Goal: Transaction & Acquisition: Book appointment/travel/reservation

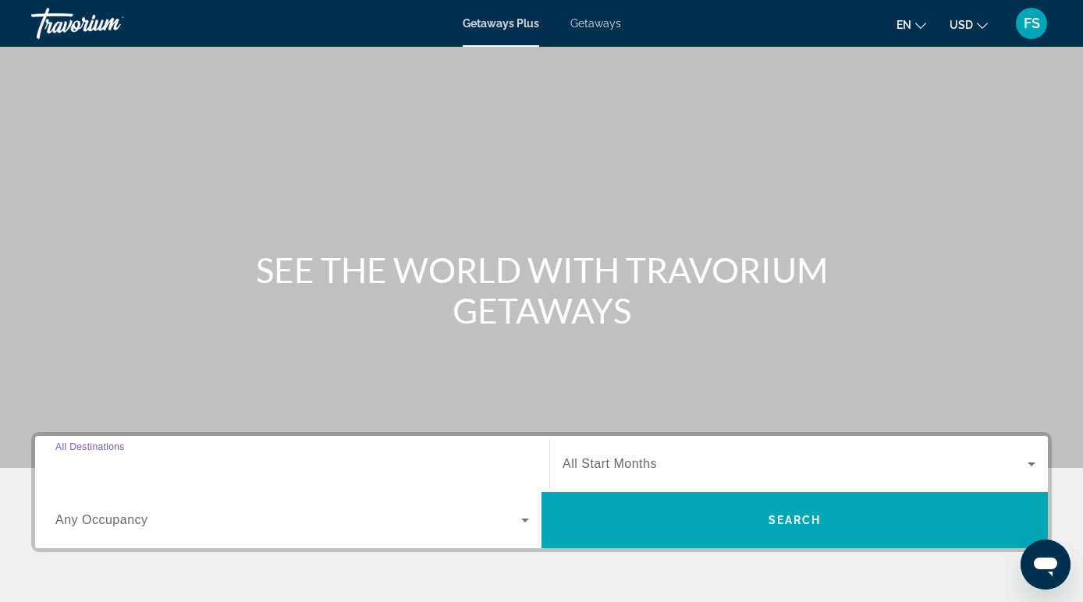
click at [185, 463] on input "Destination All Destinations" at bounding box center [291, 464] width 473 height 19
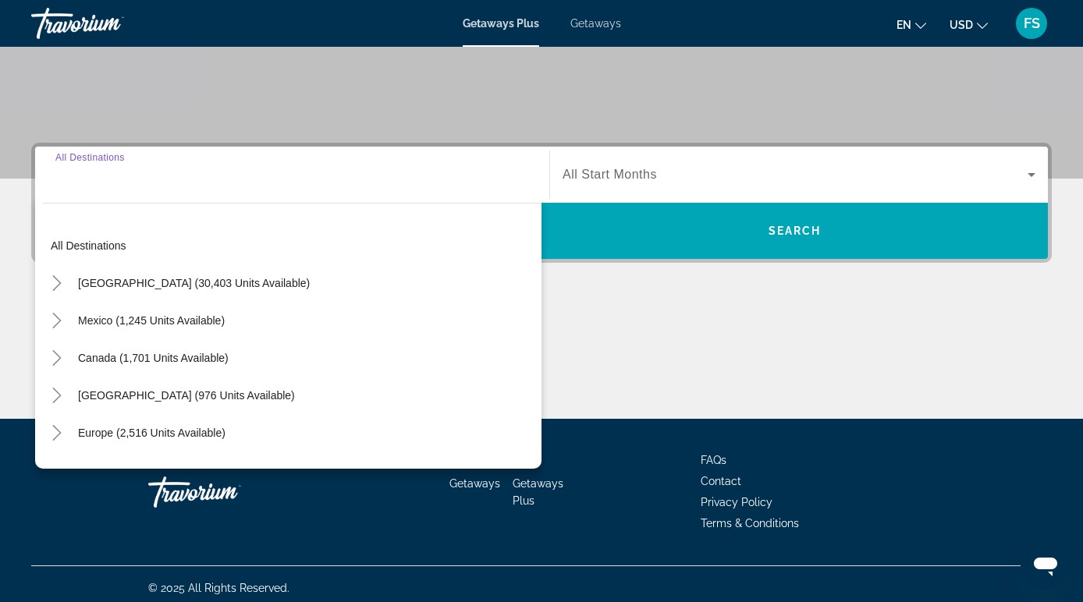
scroll to position [297, 0]
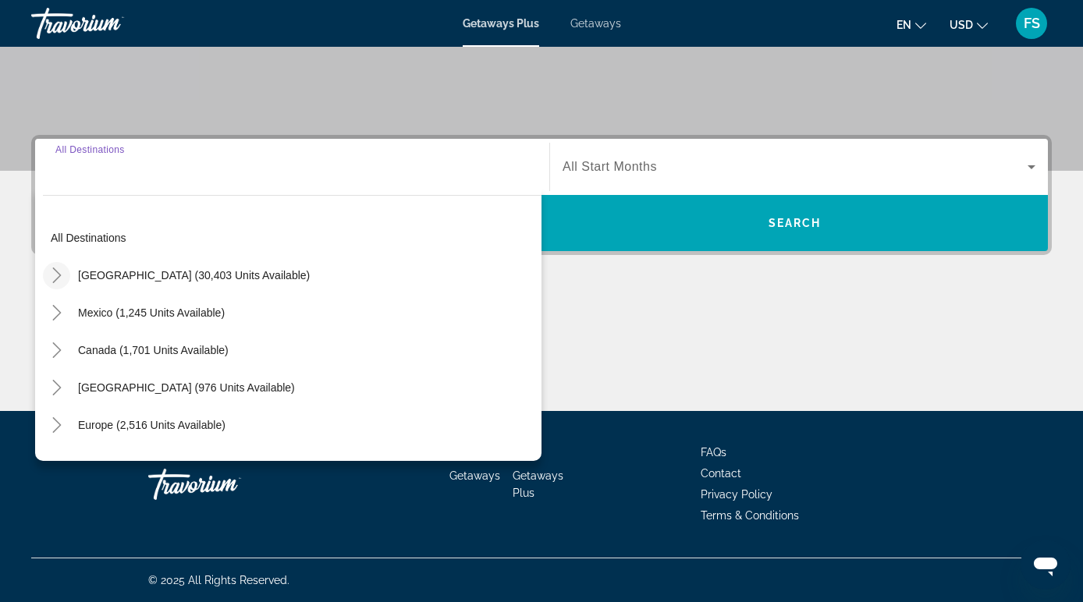
click at [54, 278] on icon "Toggle United States (30,403 units available)" at bounding box center [57, 276] width 16 height 16
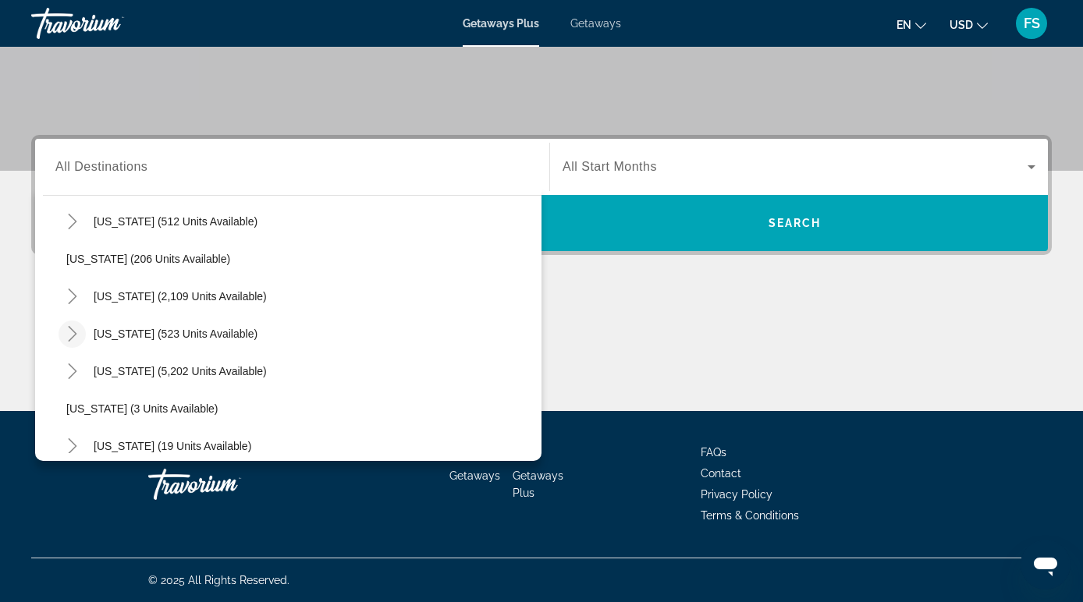
scroll to position [112, 0]
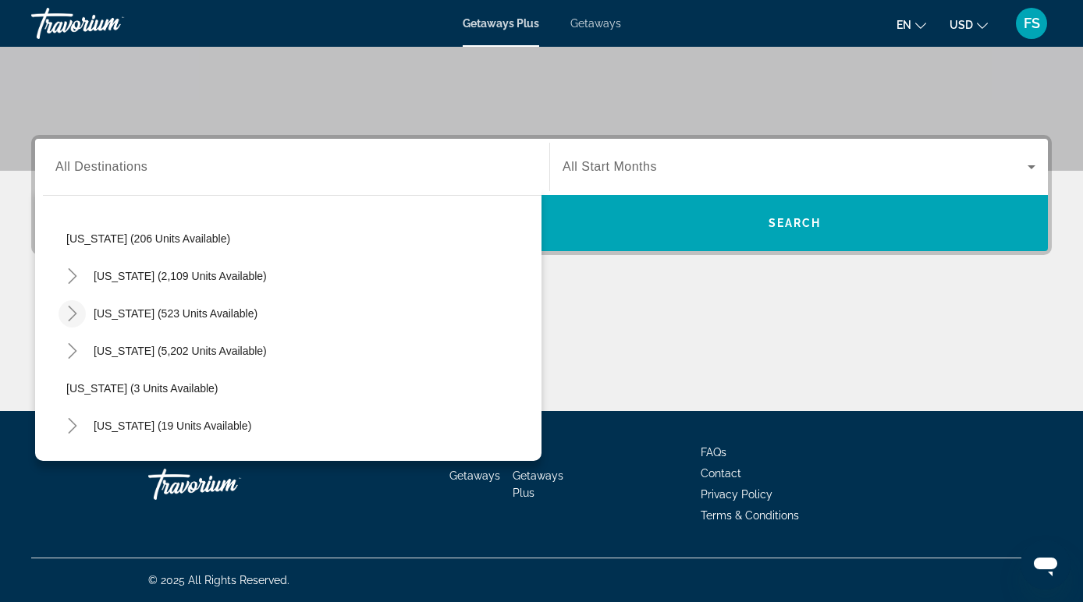
click at [75, 388] on span "[US_STATE] (3 units available)" at bounding box center [142, 388] width 152 height 12
type input "**********"
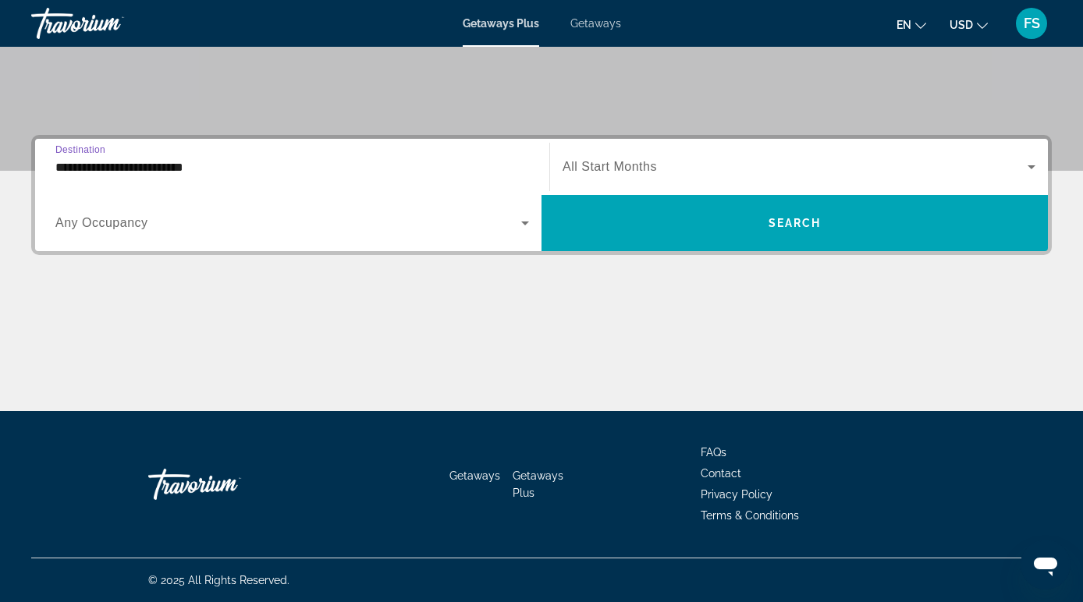
click at [601, 170] on span "All Start Months" at bounding box center [609, 166] width 94 height 13
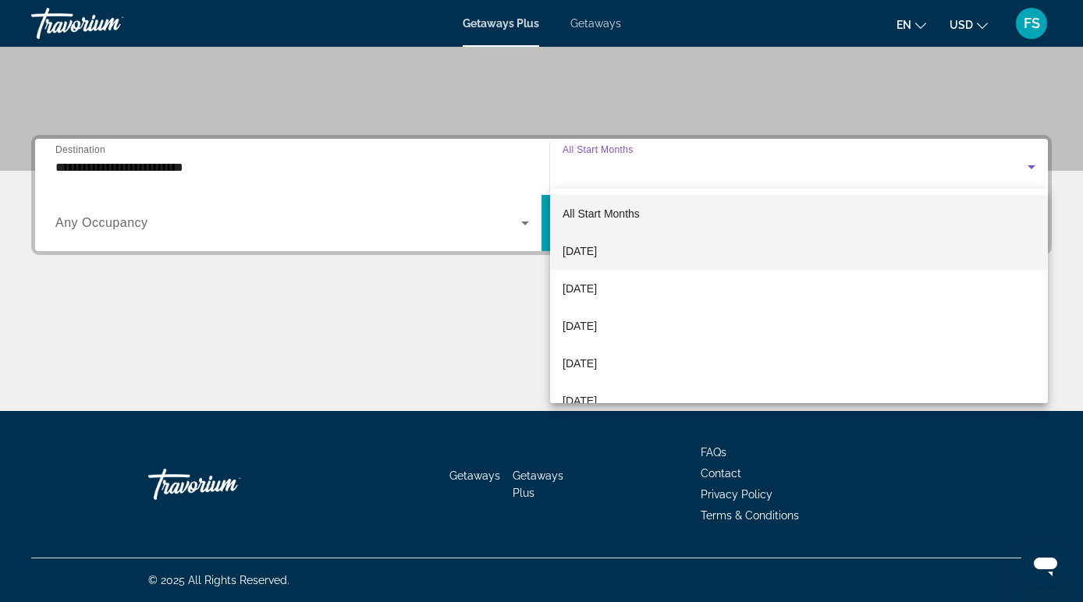
click at [592, 245] on span "[DATE]" at bounding box center [579, 251] width 34 height 19
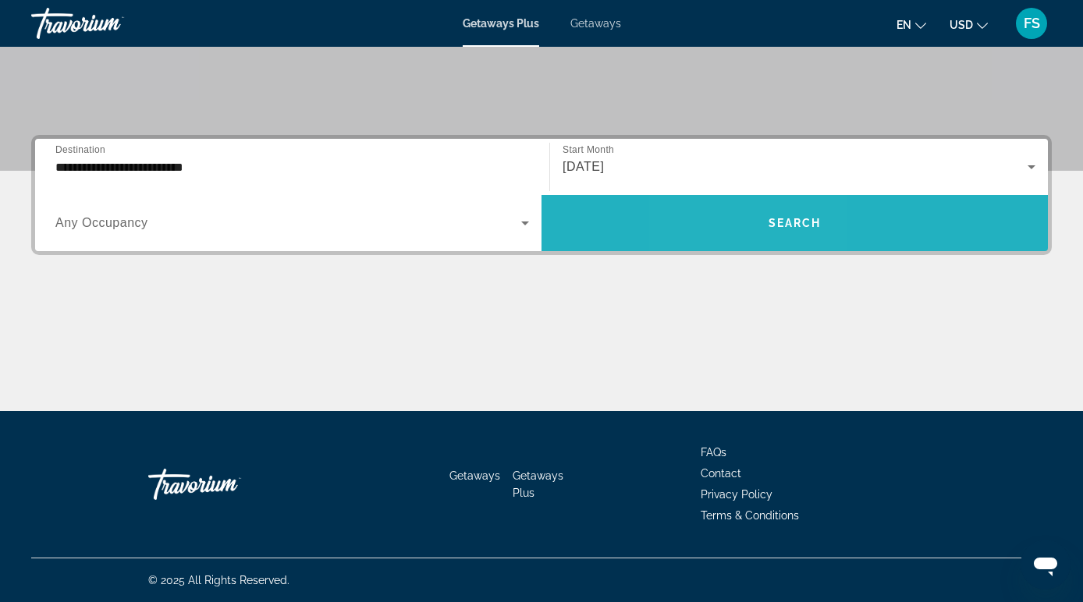
click at [750, 240] on span "Search widget" at bounding box center [794, 222] width 506 height 37
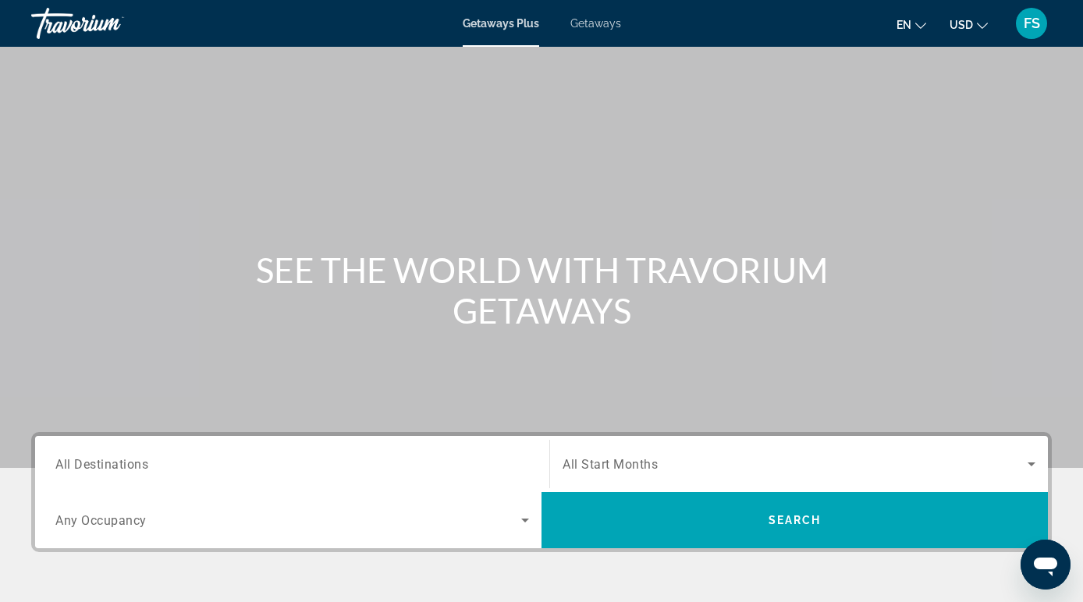
click at [594, 25] on span "Getaways" at bounding box center [595, 23] width 51 height 12
click at [110, 467] on span "All Destinations" at bounding box center [101, 463] width 93 height 15
click at [110, 467] on input "Destination All Destinations" at bounding box center [291, 464] width 473 height 19
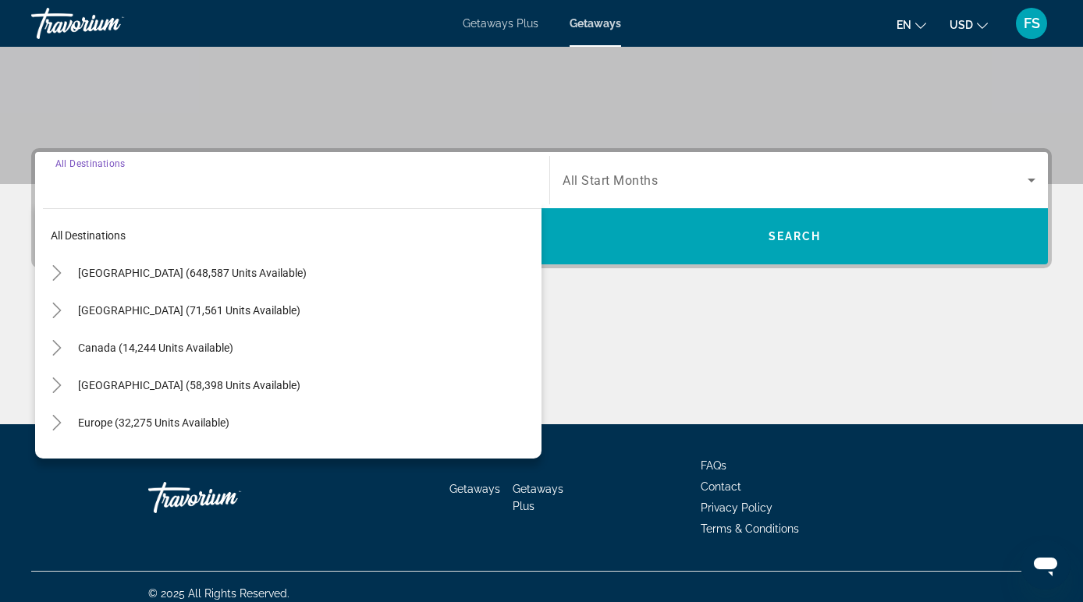
scroll to position [297, 0]
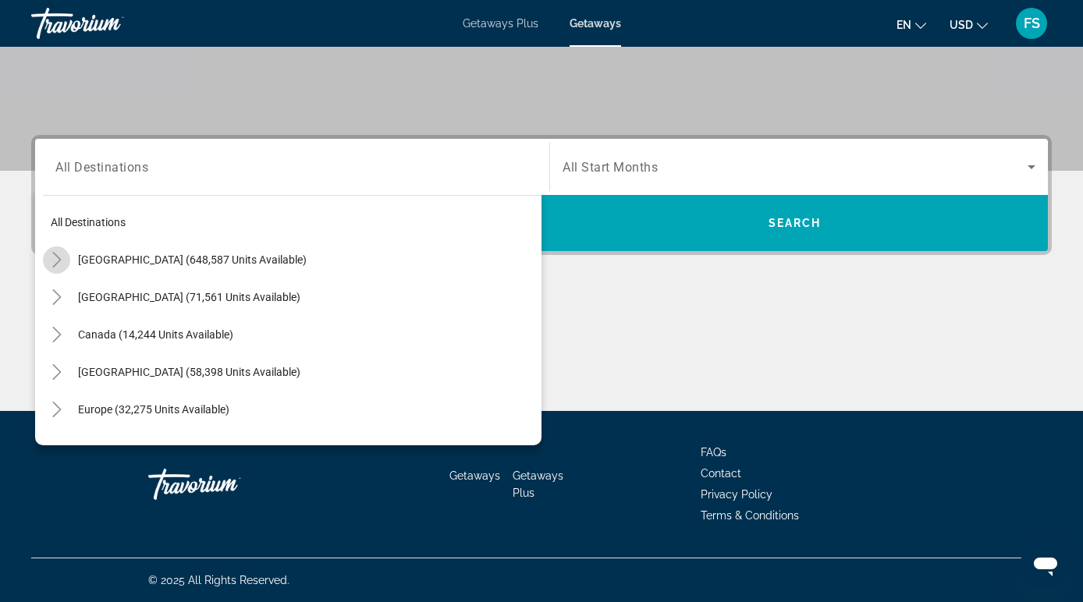
click at [52, 264] on icon "Toggle United States (648,587 units available)" at bounding box center [57, 260] width 16 height 16
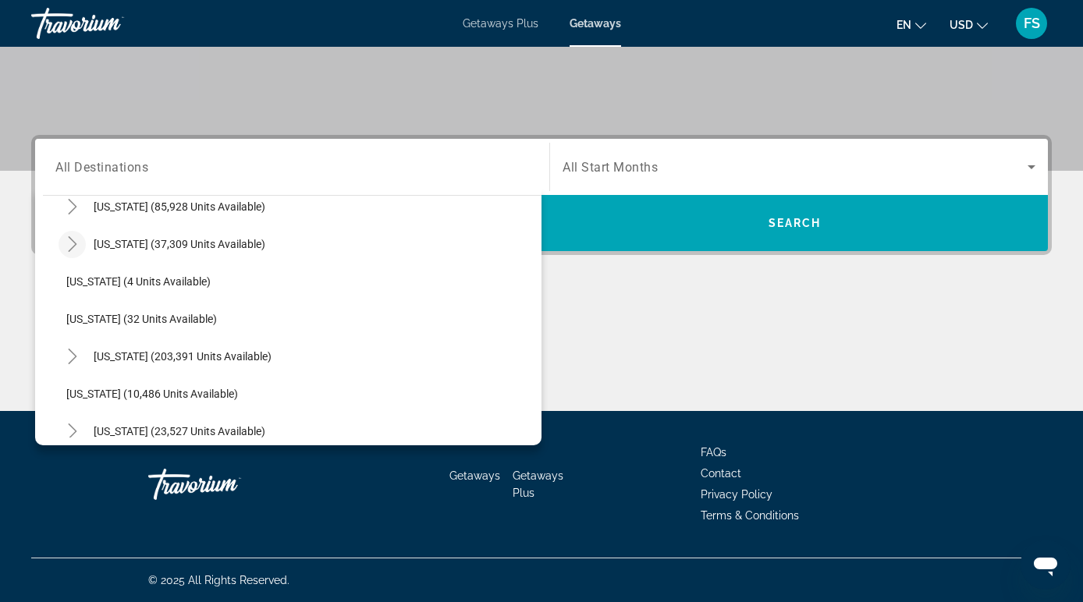
scroll to position [176, 0]
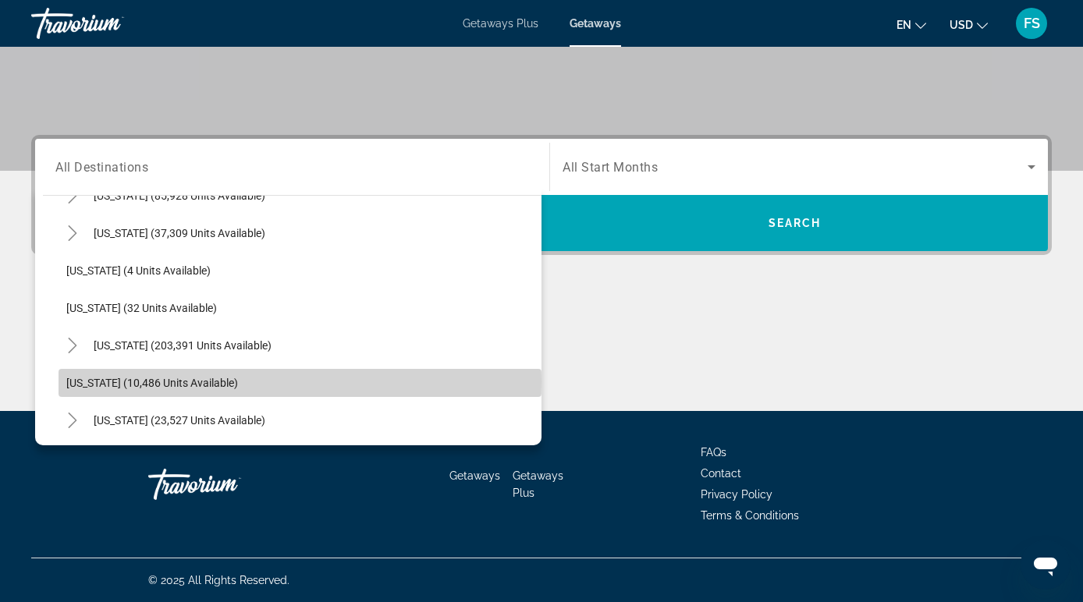
click at [77, 381] on span "[US_STATE] (10,486 units available)" at bounding box center [152, 383] width 172 height 12
type input "**********"
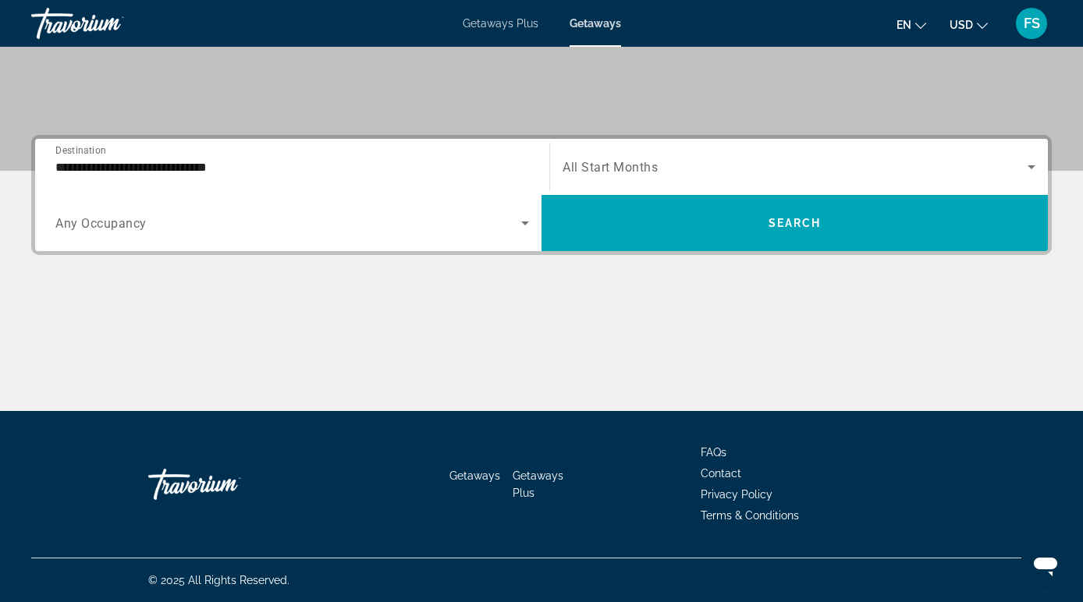
click at [615, 168] on span "All Start Months" at bounding box center [609, 167] width 95 height 15
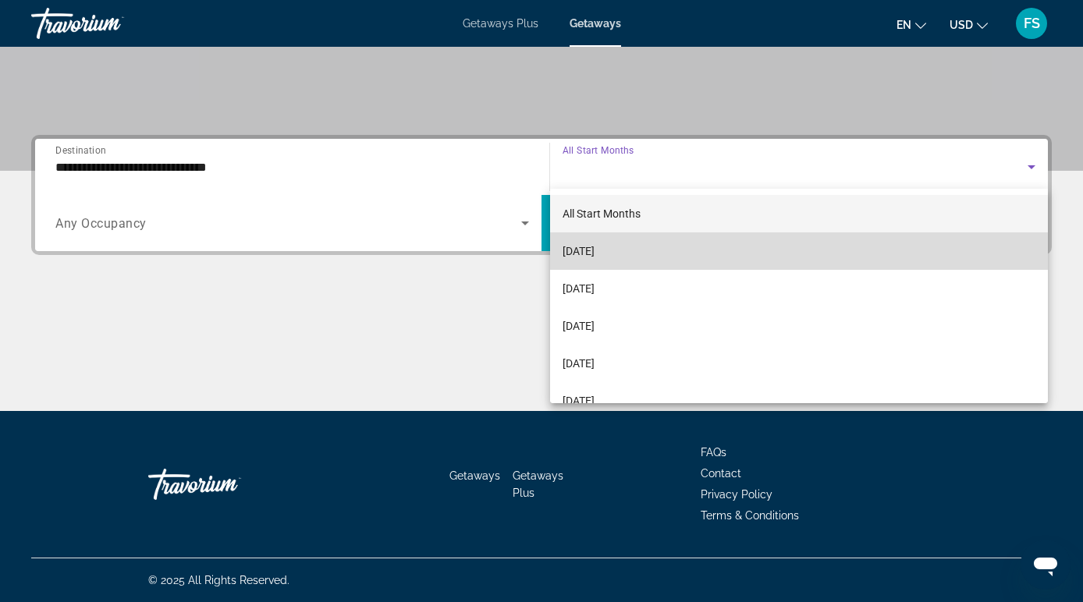
click at [594, 246] on span "[DATE]" at bounding box center [578, 251] width 32 height 19
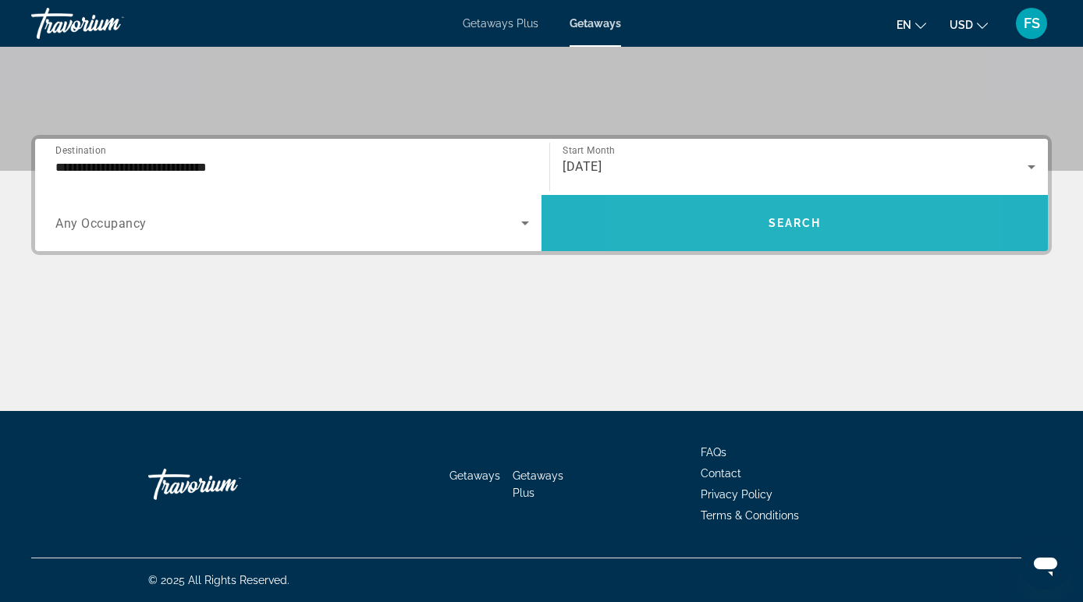
click at [728, 216] on span "Search widget" at bounding box center [794, 222] width 506 height 37
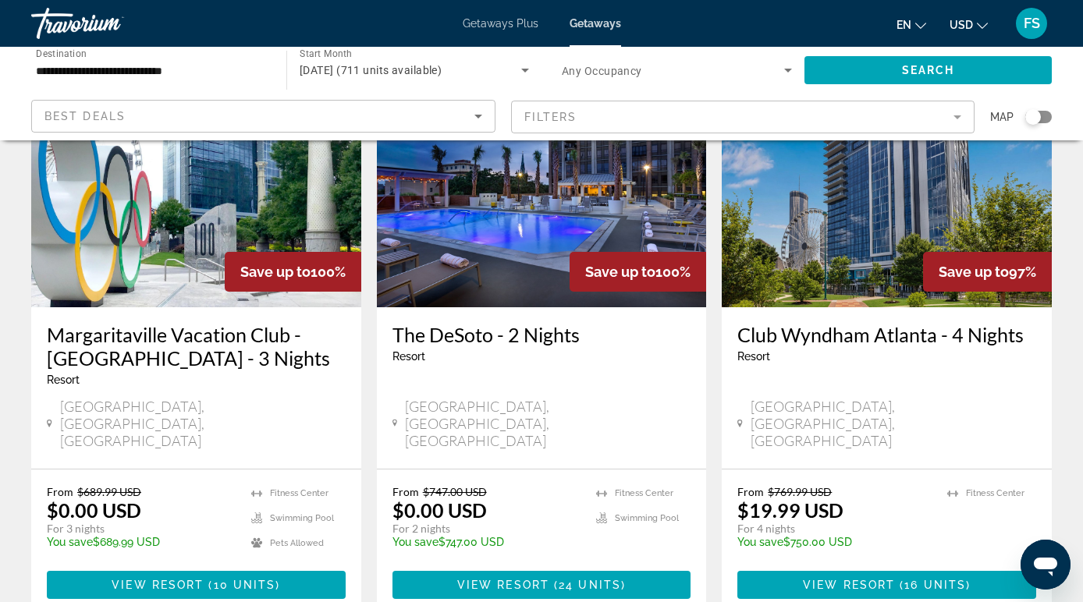
scroll to position [713, 0]
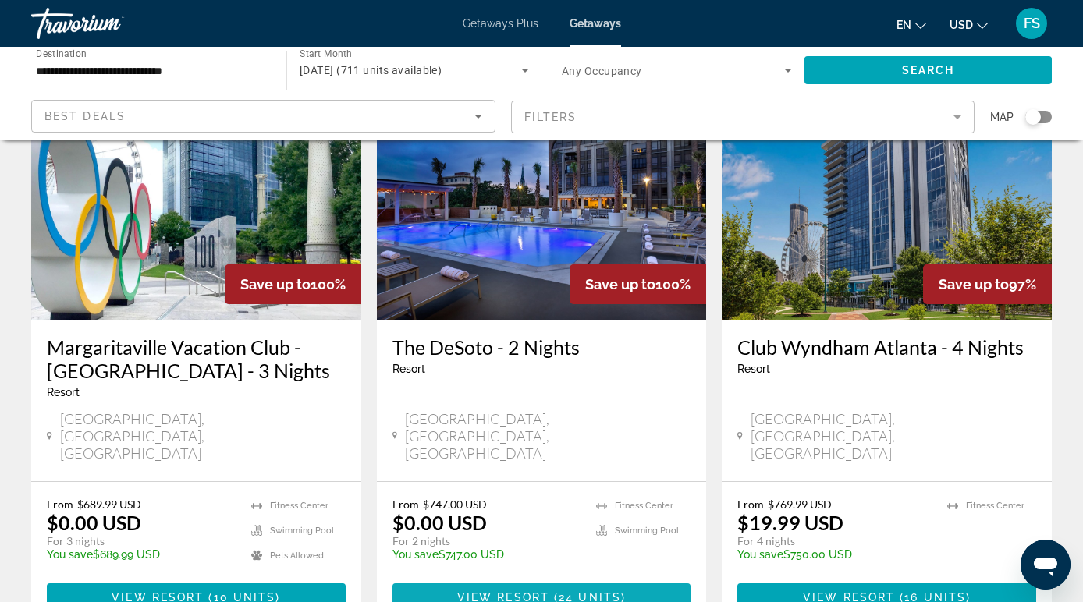
click at [542, 591] on span "View Resort" at bounding box center [503, 597] width 92 height 12
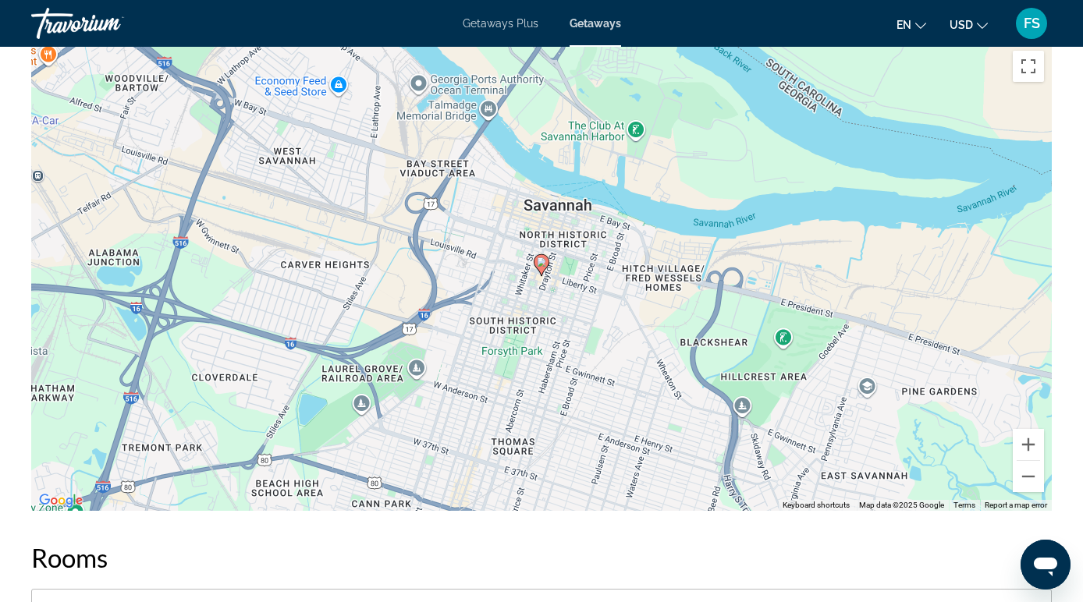
scroll to position [2064, 0]
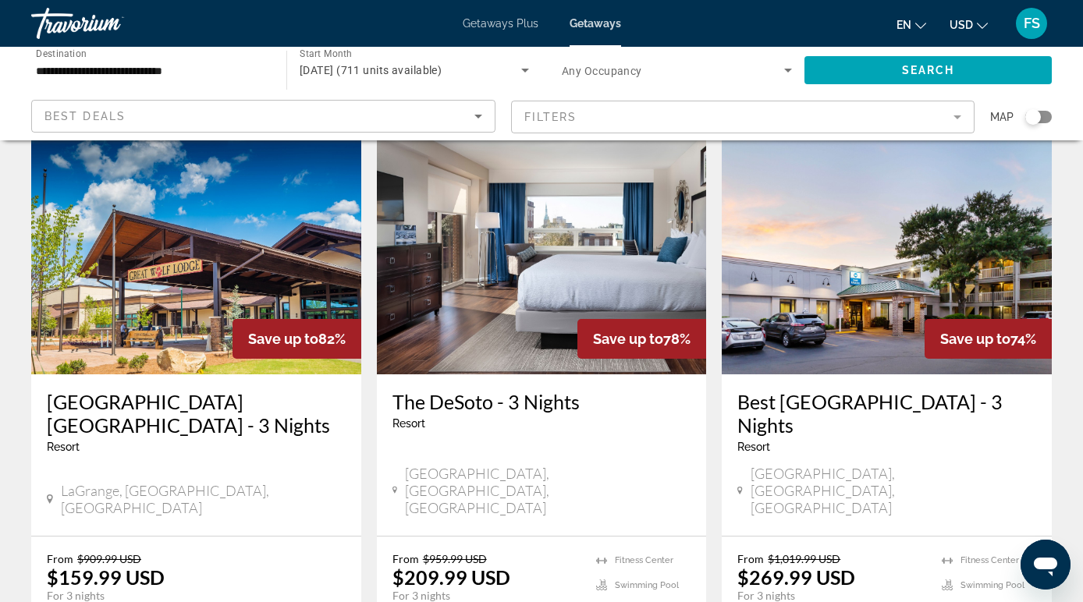
scroll to position [1835, 0]
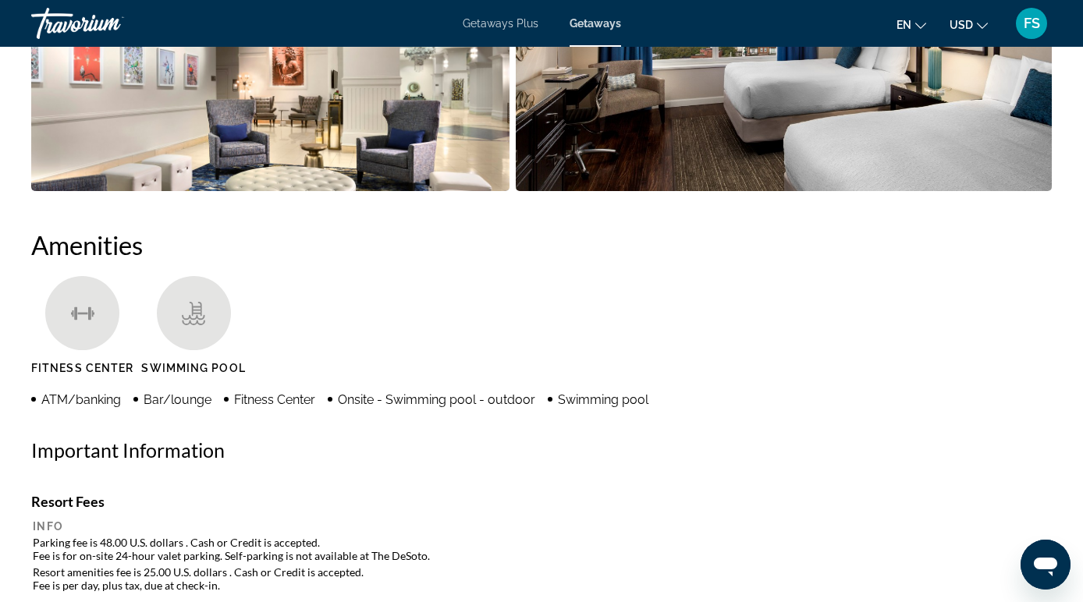
scroll to position [1138, 0]
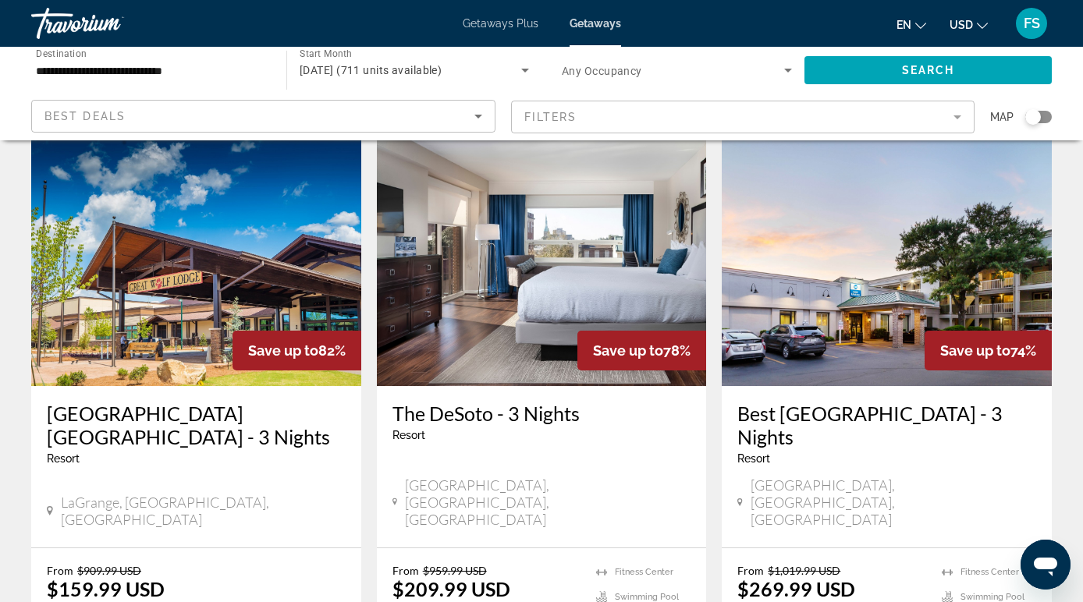
scroll to position [1831, 0]
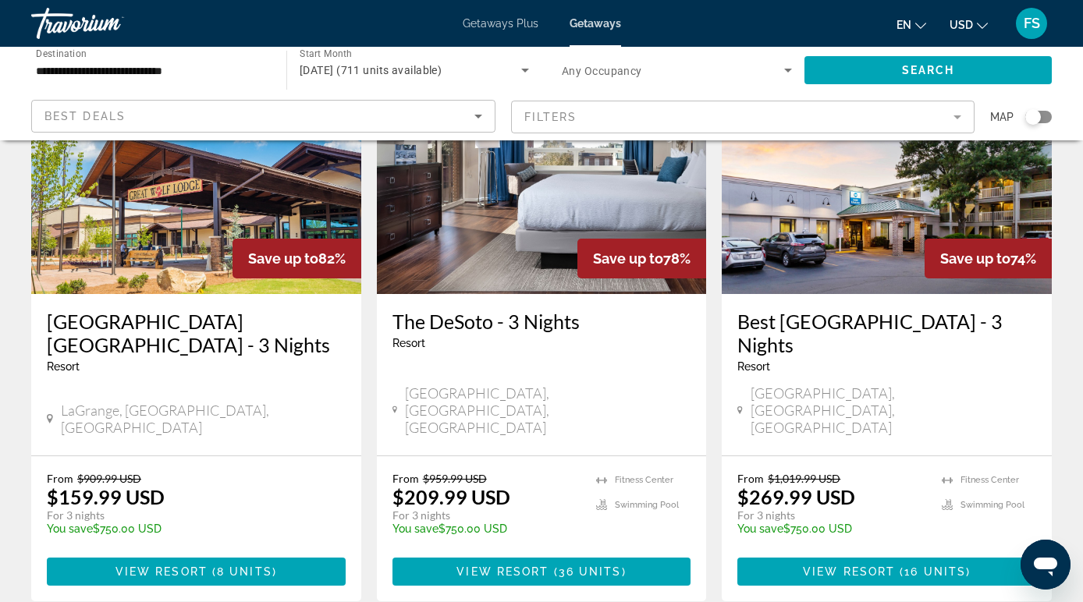
scroll to position [1919, 0]
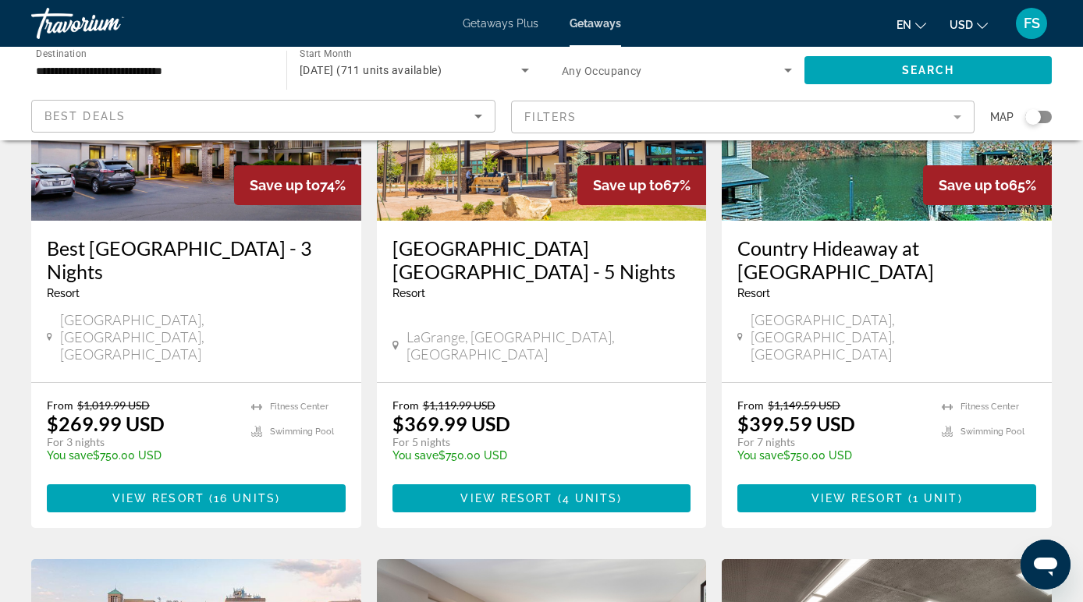
scroll to position [226, 0]
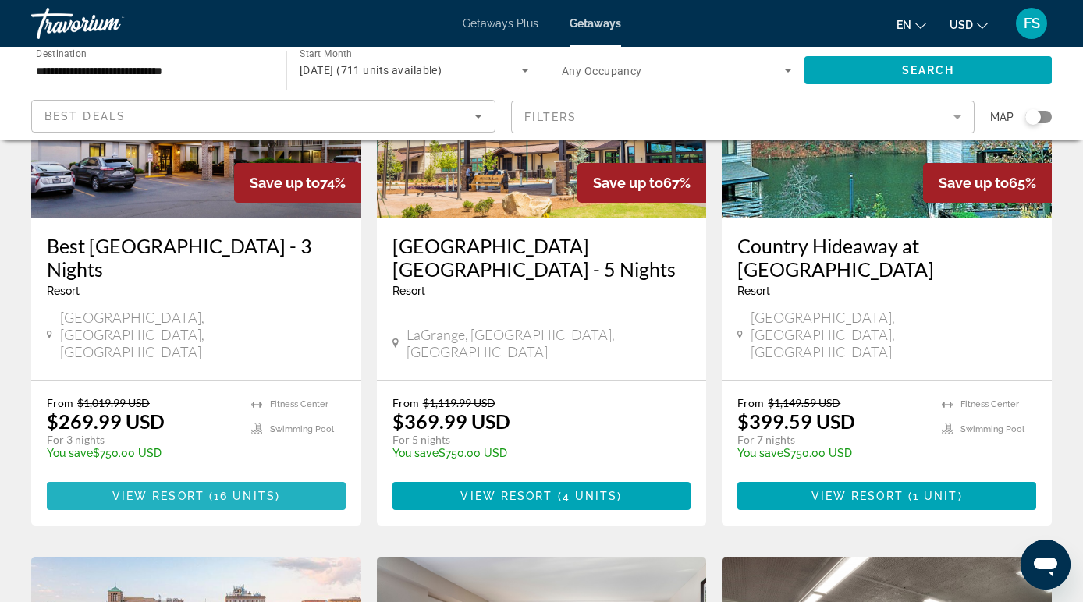
click at [186, 477] on span "Main content" at bounding box center [196, 495] width 299 height 37
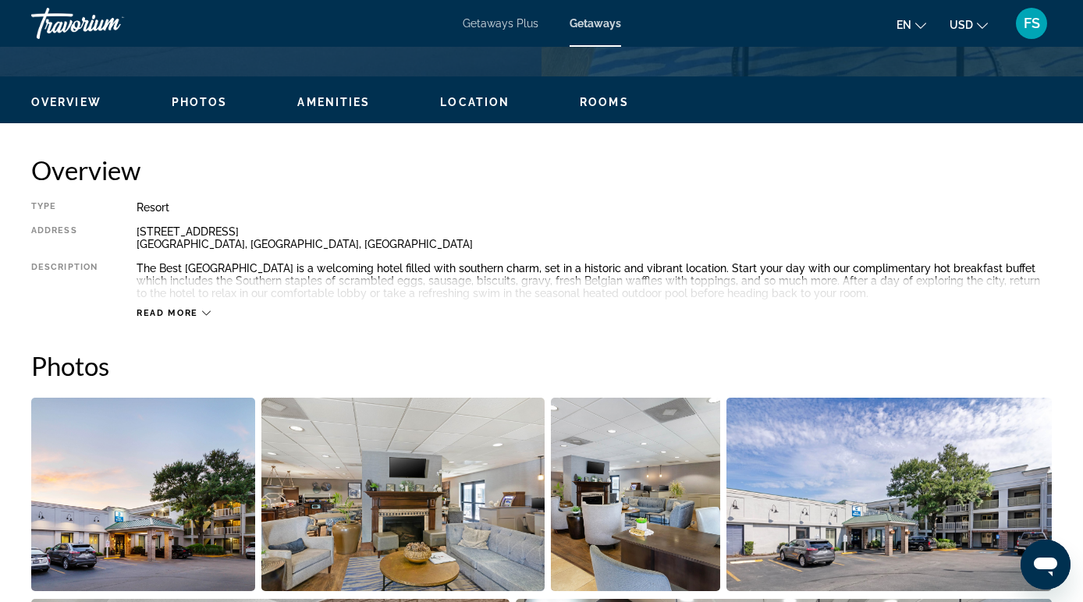
scroll to position [522, 0]
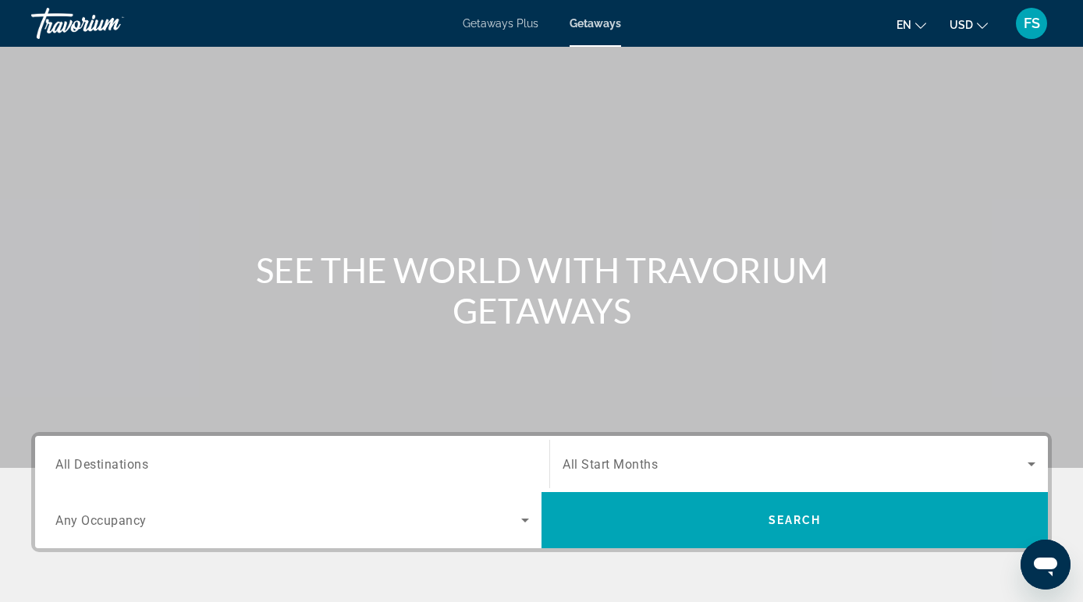
click at [190, 463] on input "Destination All Destinations" at bounding box center [291, 464] width 473 height 19
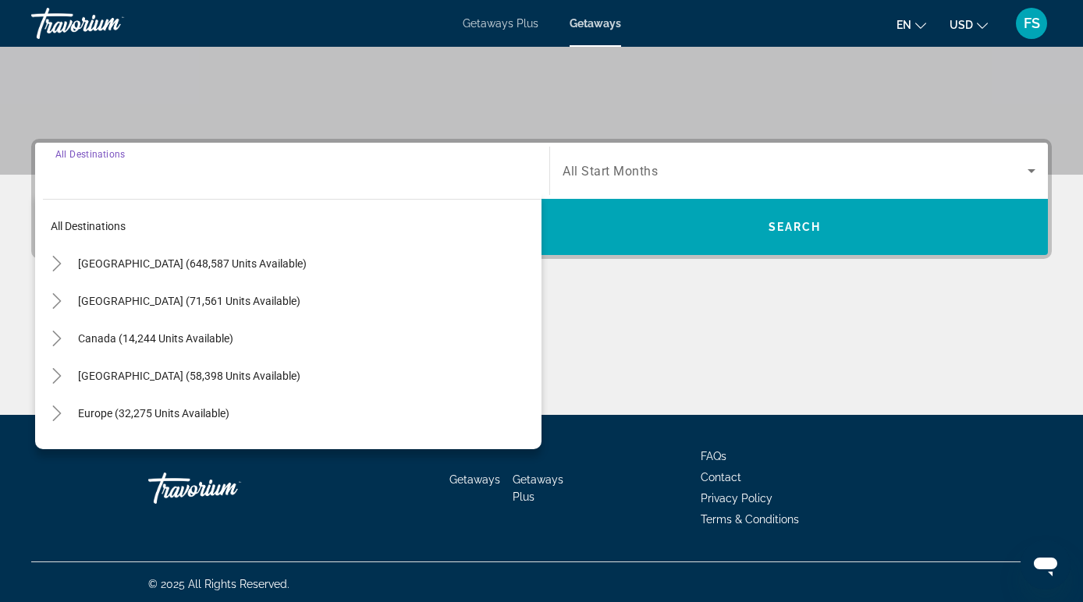
scroll to position [297, 0]
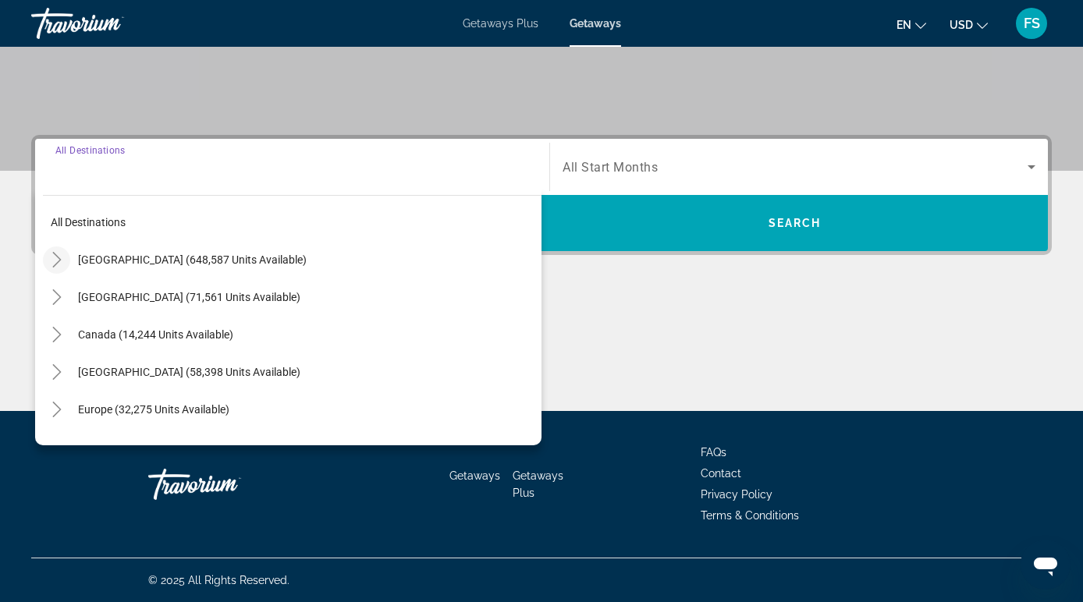
click at [58, 254] on icon "Toggle United States (648,587 units available)" at bounding box center [57, 260] width 16 height 16
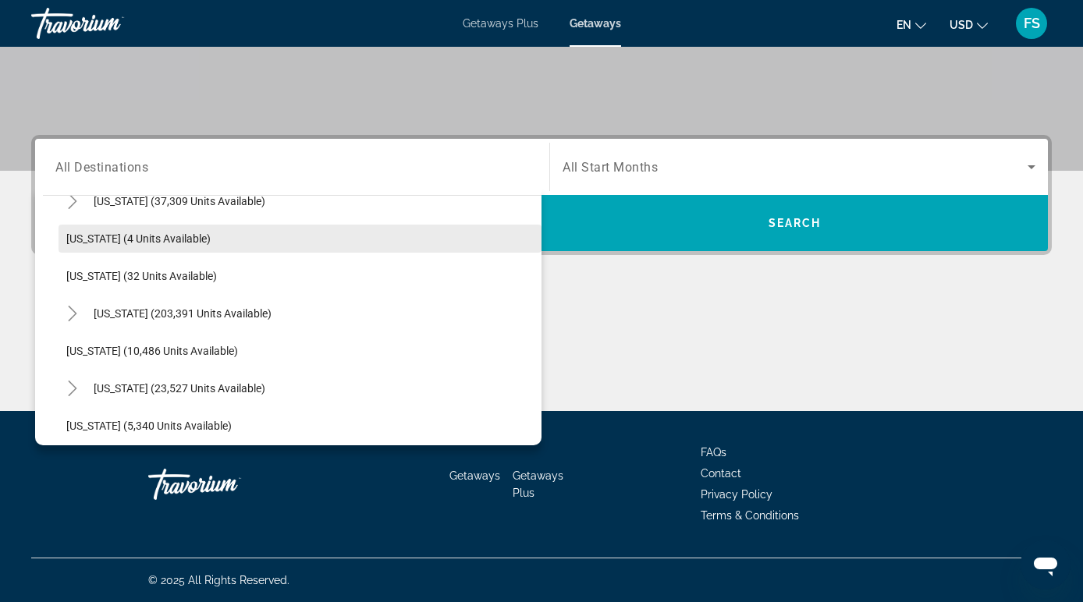
scroll to position [210, 0]
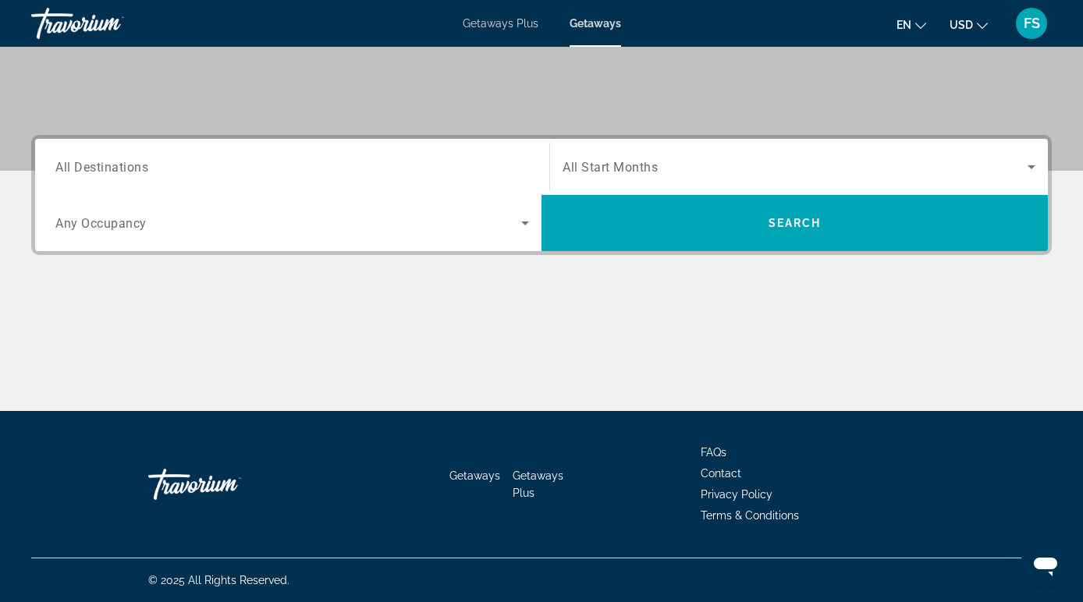
click at [607, 17] on span "Getaways" at bounding box center [594, 23] width 51 height 12
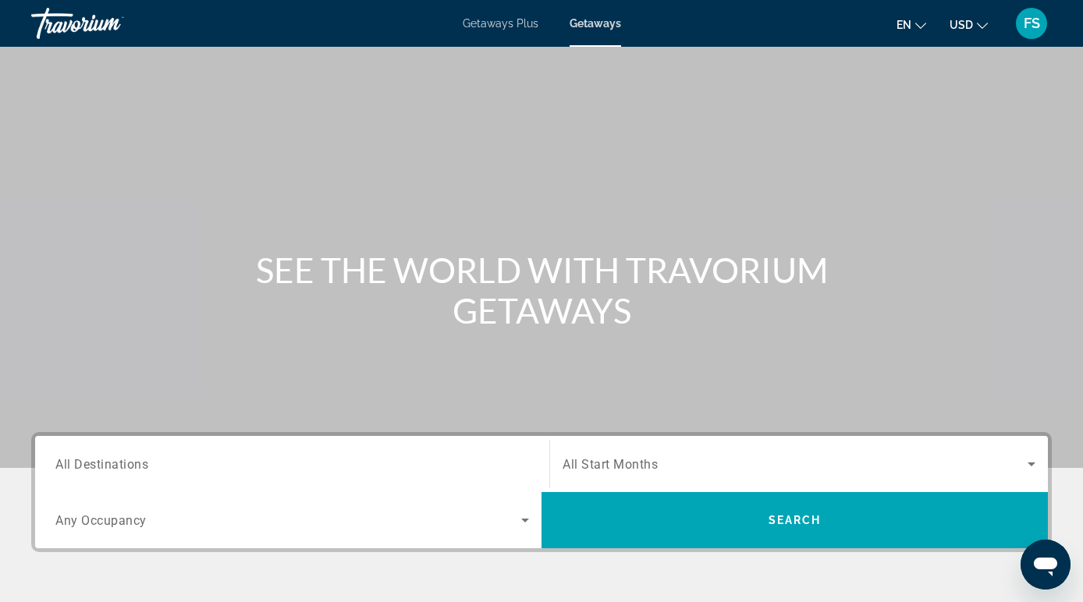
click at [140, 467] on span "All Destinations" at bounding box center [101, 463] width 93 height 15
click at [140, 467] on input "Destination All Destinations" at bounding box center [291, 464] width 473 height 19
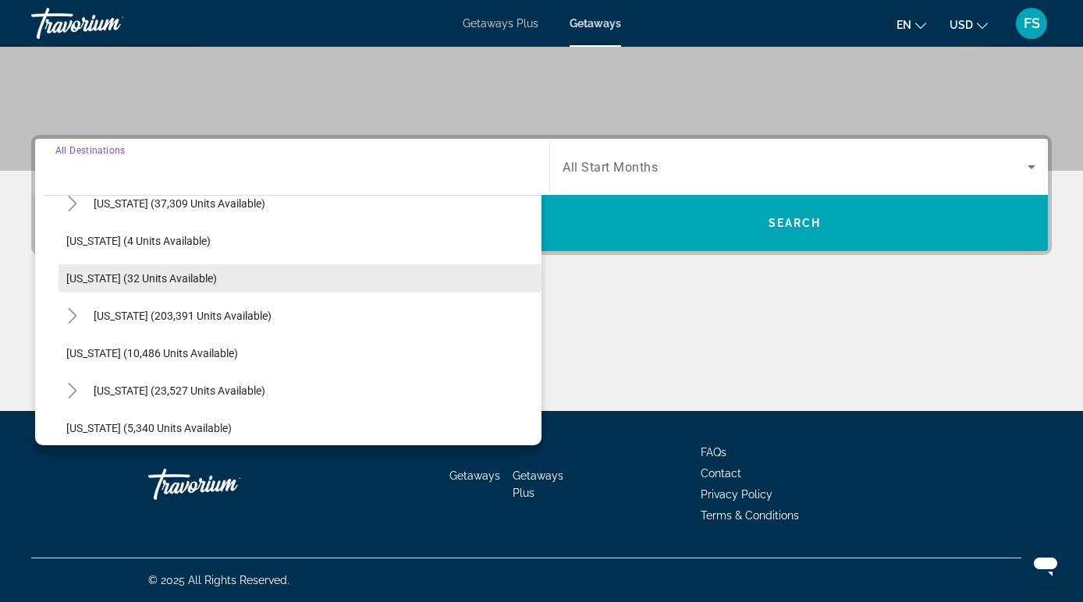
scroll to position [208, 0]
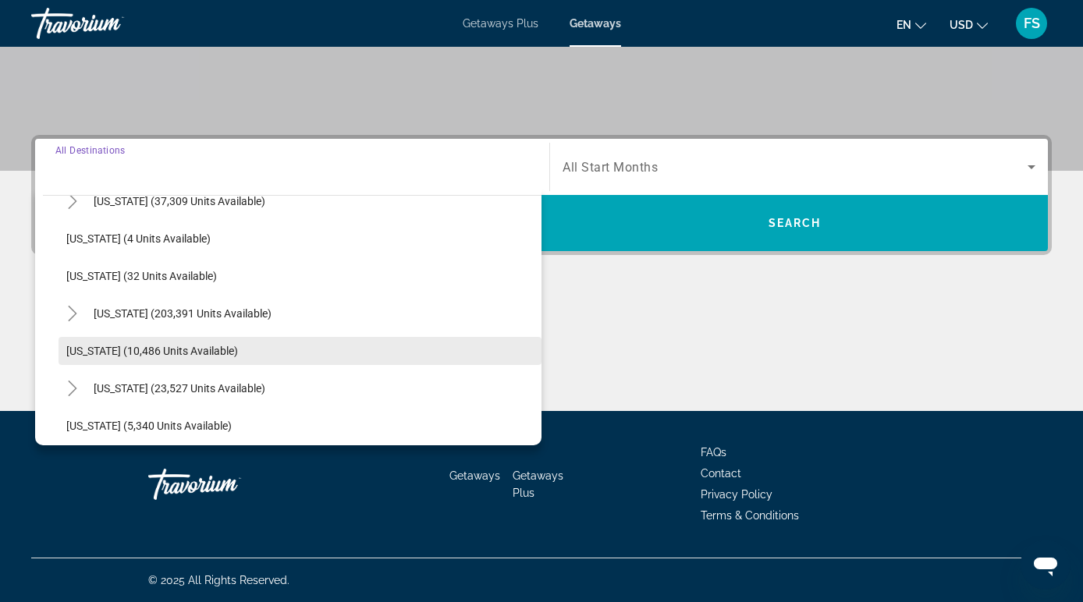
click at [107, 349] on span "[US_STATE] (10,486 units available)" at bounding box center [152, 351] width 172 height 12
type input "**********"
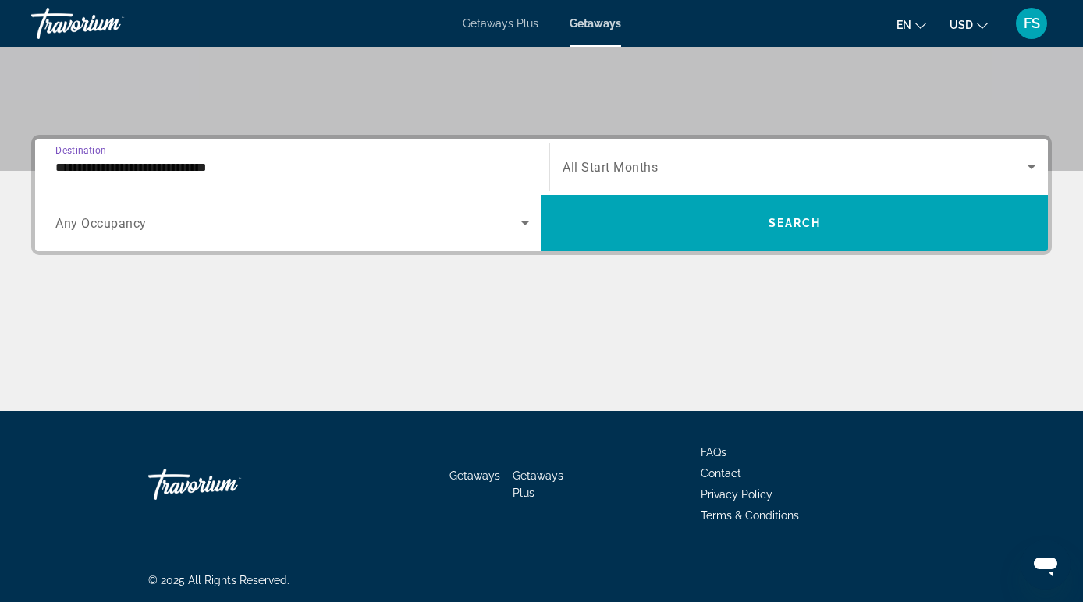
click at [611, 165] on span "All Start Months" at bounding box center [609, 167] width 95 height 15
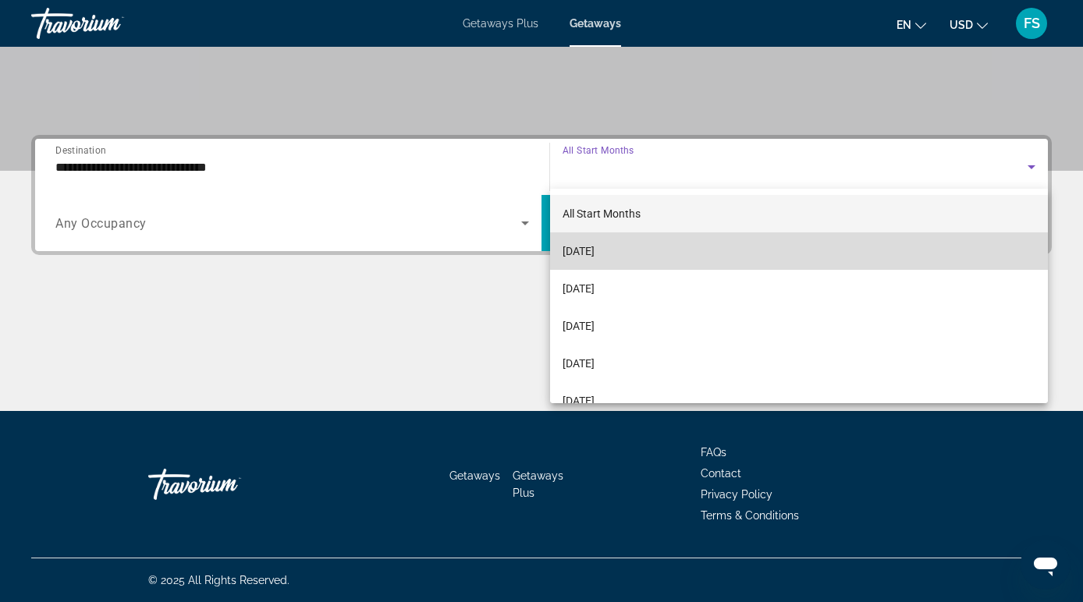
click at [594, 247] on span "[DATE]" at bounding box center [578, 251] width 32 height 19
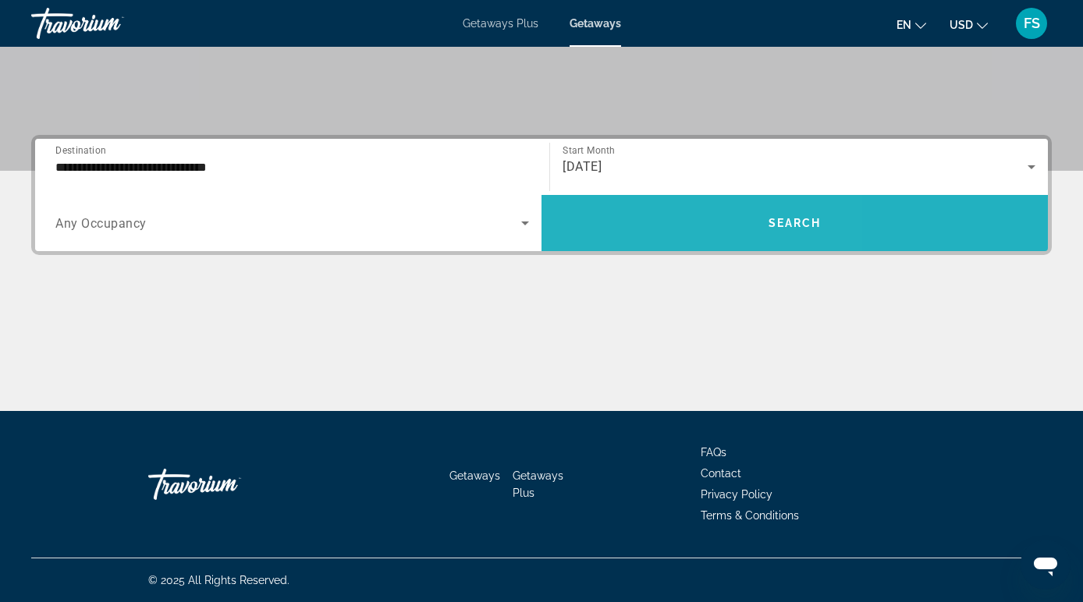
click at [658, 240] on span "Search widget" at bounding box center [794, 222] width 506 height 37
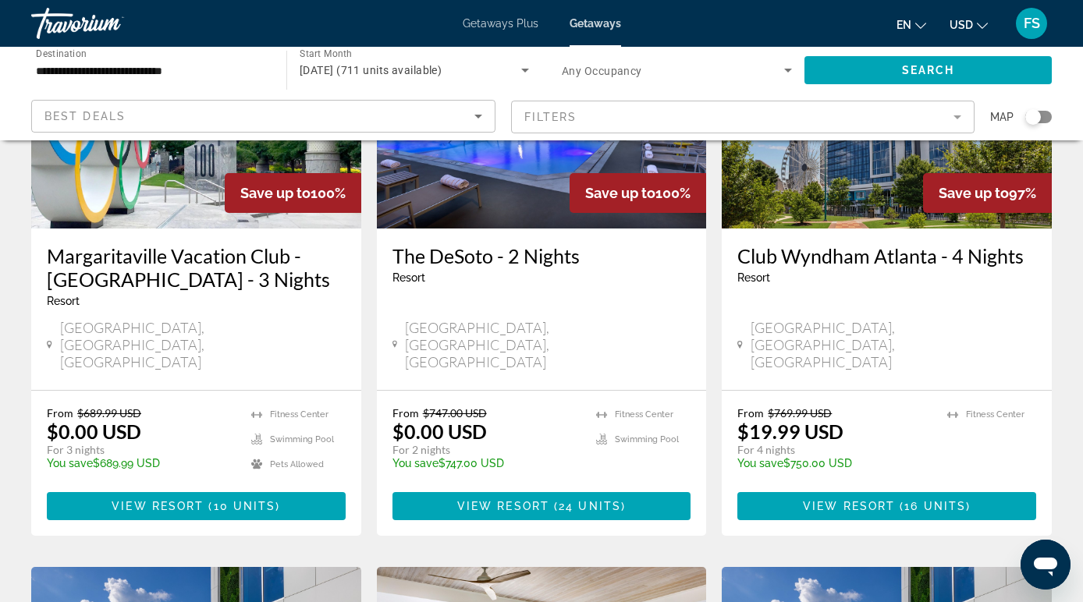
scroll to position [805, 0]
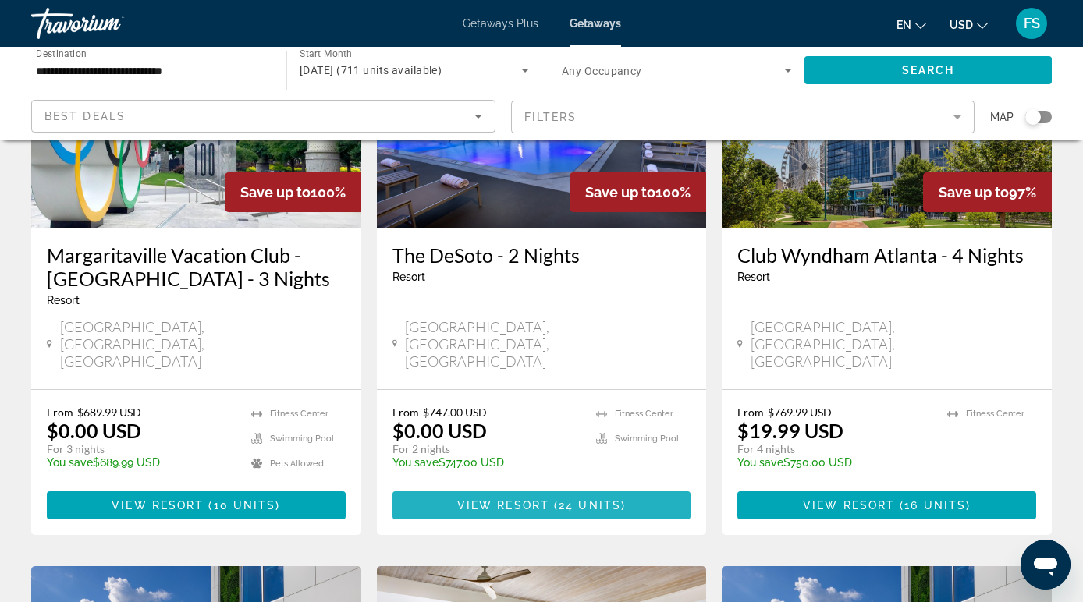
click at [498, 499] on span "View Resort" at bounding box center [503, 505] width 92 height 12
